Goal: Information Seeking & Learning: Learn about a topic

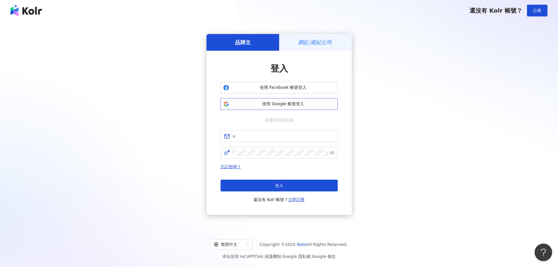
click at [261, 103] on span "使用 Google 帳號登入" at bounding box center [283, 104] width 104 height 6
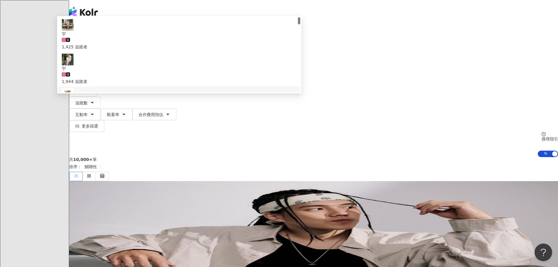
scroll to position [59, 0]
type input "*"
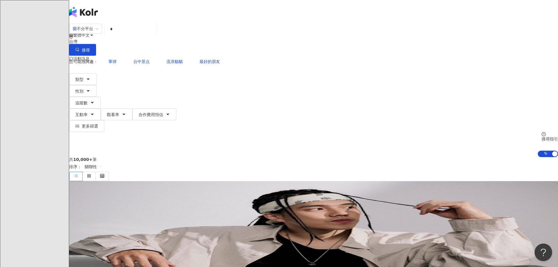
click at [182, 24] on div "不分平台 * 台灣 搜尋 0a6ff5d2-a038-45b9-8823-a3d0c818b2bd 15e4f7f8-33a2-4b0a-b71d-dfc72…" at bounding box center [313, 90] width 489 height 134
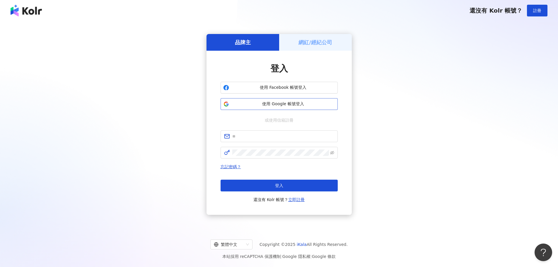
click at [265, 103] on span "使用 Google 帳號登入" at bounding box center [283, 104] width 104 height 6
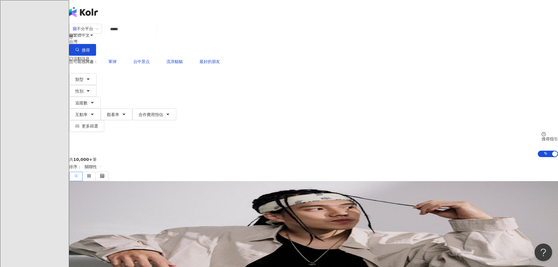
type input "****"
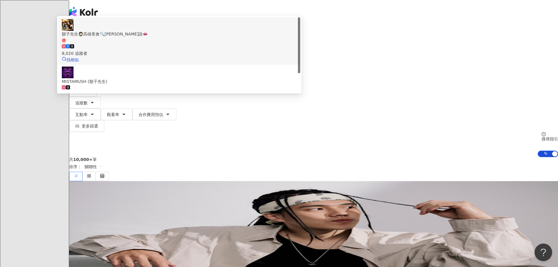
click at [232, 37] on div "鬍子先生🧔🏻高雄美食🔍趙食說👄" at bounding box center [179, 34] width 235 height 6
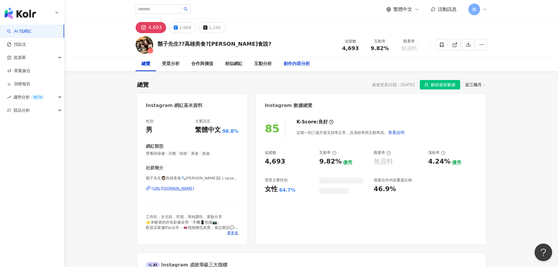
click at [301, 66] on div "創作內容分析" at bounding box center [297, 63] width 26 height 7
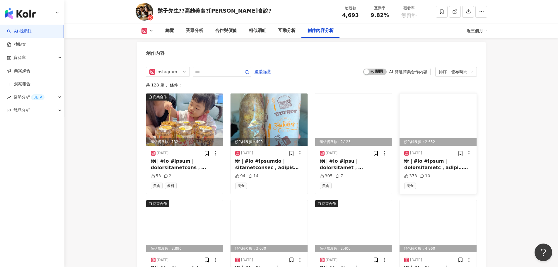
scroll to position [1696, 0]
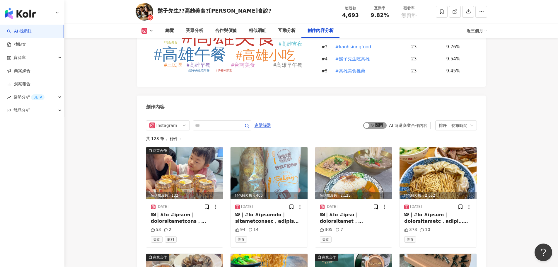
click at [376, 122] on span "啟動 關閉" at bounding box center [374, 125] width 23 height 6
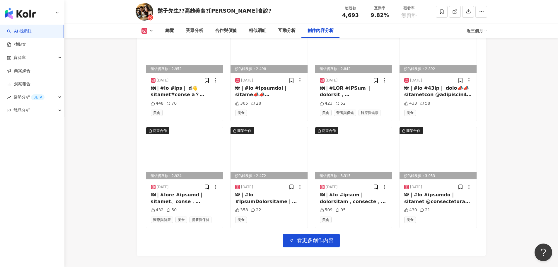
scroll to position [1967, 0]
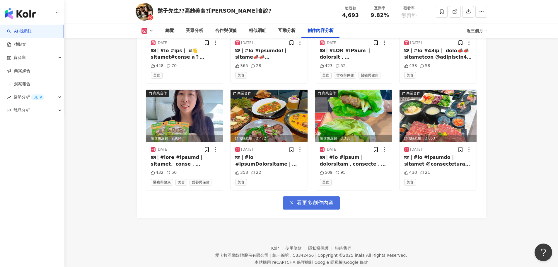
click at [312, 200] on span "看更多創作內容" at bounding box center [315, 203] width 37 height 6
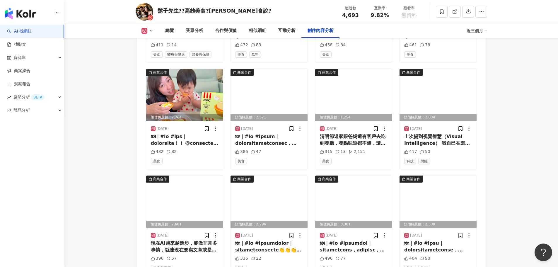
scroll to position [2287, 0]
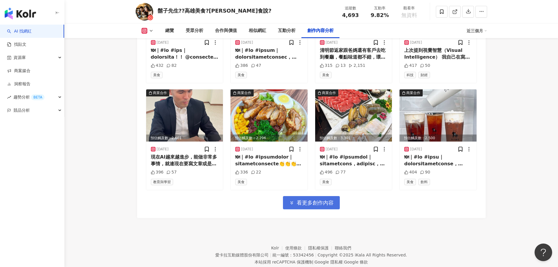
click at [312, 200] on span "看更多創作內容" at bounding box center [315, 203] width 37 height 6
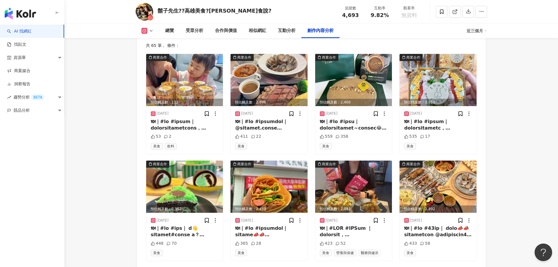
scroll to position [1643, 0]
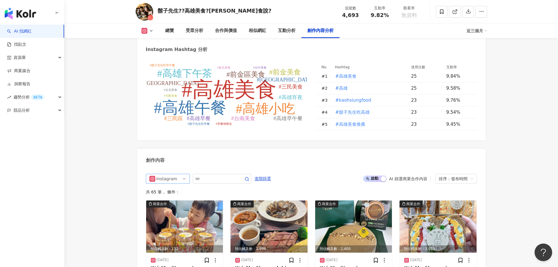
click at [180, 174] on span "Instagram" at bounding box center [167, 178] width 37 height 9
click at [180, 186] on div "不分平台" at bounding box center [168, 191] width 42 height 10
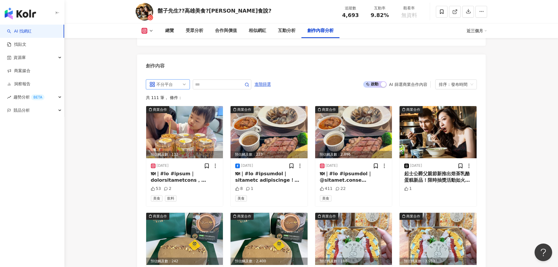
click at [183, 80] on span "不分平台" at bounding box center [167, 84] width 37 height 9
click at [170, 103] on div "Instagram" at bounding box center [167, 106] width 19 height 6
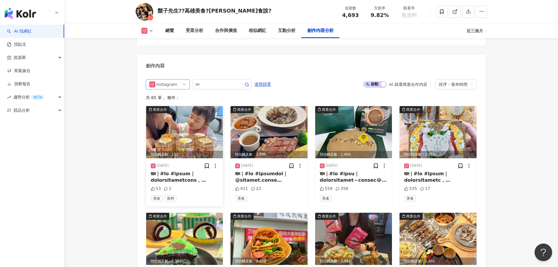
click at [188, 119] on img at bounding box center [184, 132] width 77 height 52
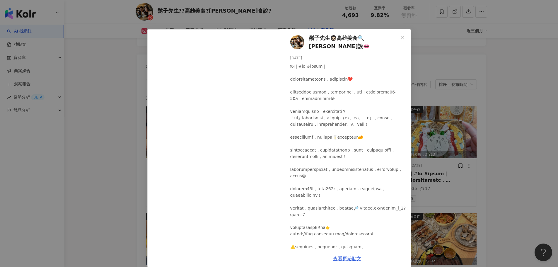
scroll to position [103, 0]
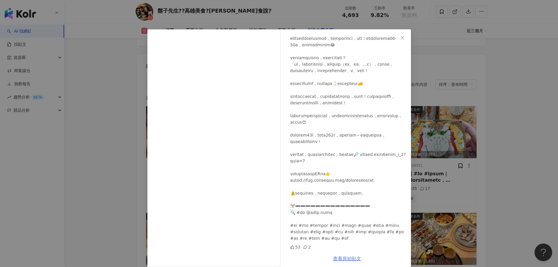
click at [346, 257] on link "查看原始貼文" at bounding box center [347, 259] width 28 height 6
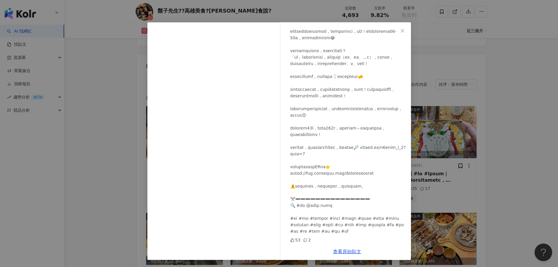
click at [99, 117] on div "鬍子先生🧔🏻高雄美食🔍趙食說👄 2025/8/13 53 2 查看原始貼文" at bounding box center [279, 133] width 558 height 267
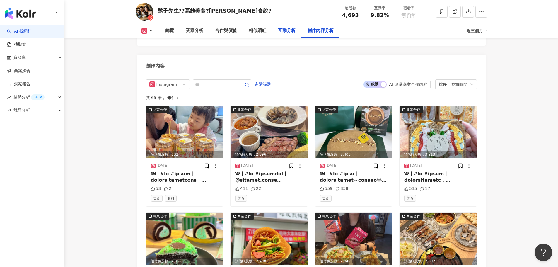
click at [288, 35] on div "互動分析" at bounding box center [286, 30] width 29 height 15
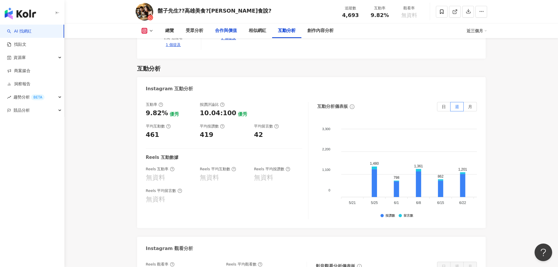
click at [220, 33] on div "合作與價值" at bounding box center [226, 30] width 22 height 7
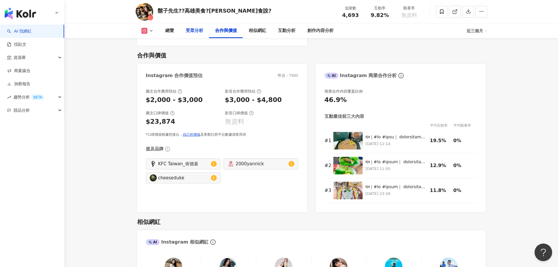
click at [198, 33] on div "受眾分析" at bounding box center [195, 30] width 18 height 7
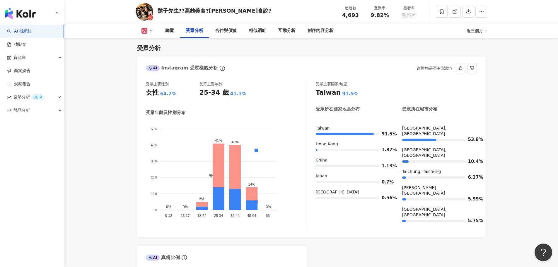
scroll to position [560, 0]
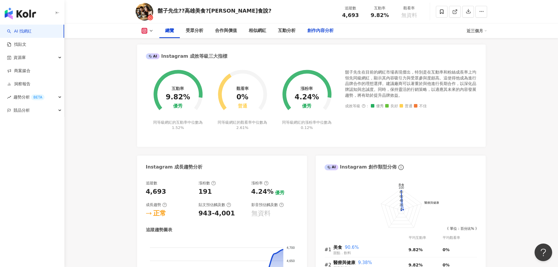
click at [328, 28] on div "創作內容分析" at bounding box center [320, 30] width 26 height 7
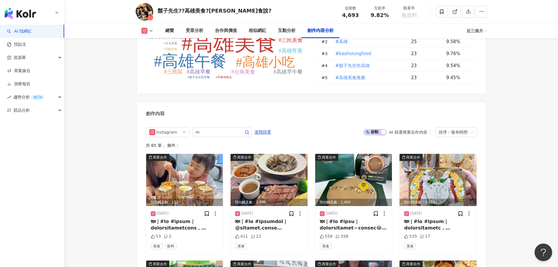
scroll to position [1696, 0]
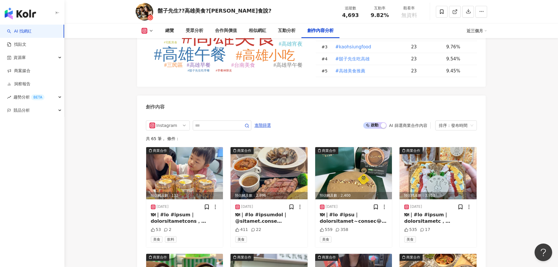
drag, startPoint x: 122, startPoint y: 122, endPoint x: 165, endPoint y: 11, distance: 119.1
